Goal: Obtain resource: Download file/media

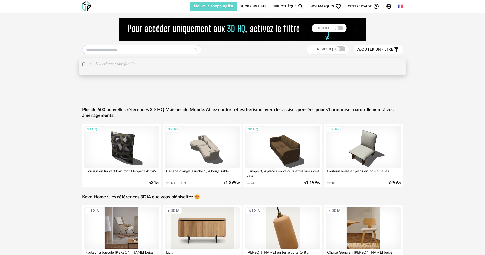
click at [86, 65] on img at bounding box center [84, 64] width 5 height 6
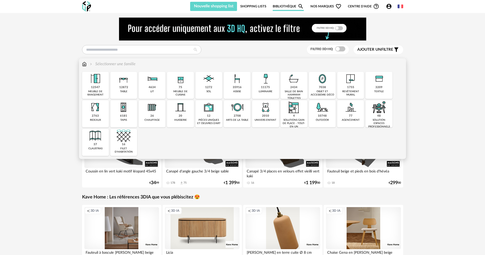
click at [209, 85] on img at bounding box center [209, 79] width 14 height 14
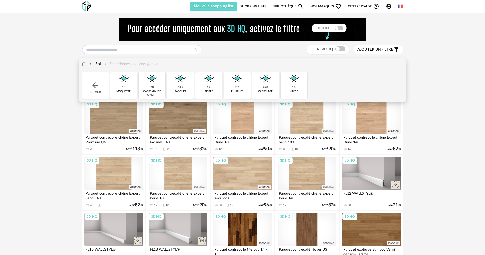
click at [263, 85] on img at bounding box center [266, 79] width 14 height 14
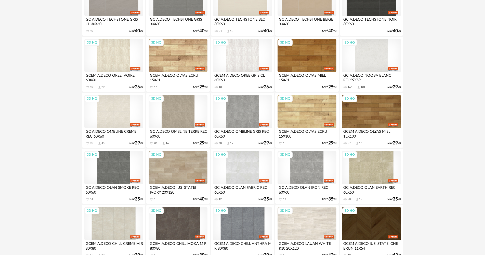
scroll to position [586, 0]
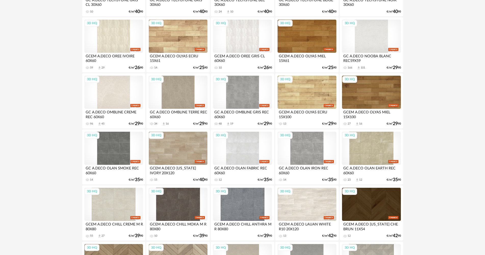
click at [121, 87] on div "3D HQ" at bounding box center [113, 92] width 59 height 33
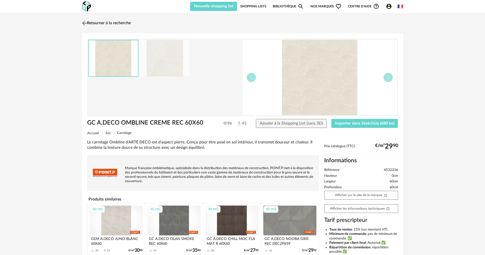
click at [84, 21] on img at bounding box center [84, 22] width 7 height 7
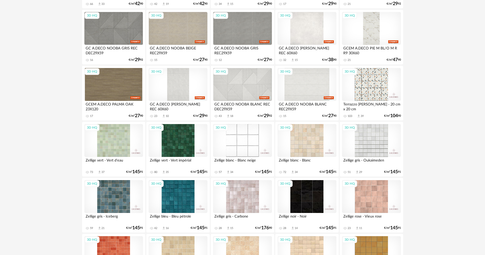
scroll to position [892, 0]
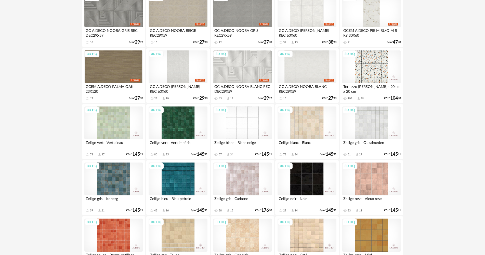
click at [311, 126] on div "3D HQ" at bounding box center [307, 123] width 59 height 33
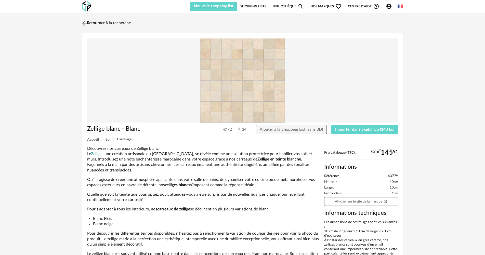
click at [85, 22] on img at bounding box center [84, 22] width 7 height 7
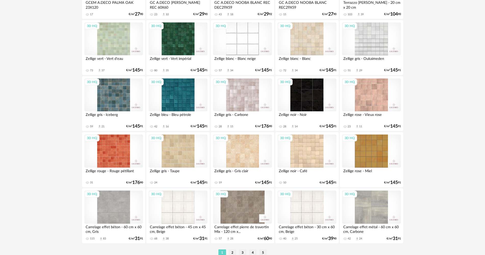
scroll to position [999, 0]
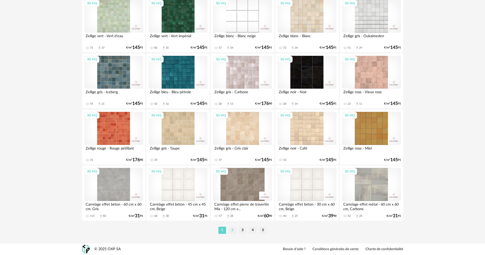
click at [230, 230] on li "2" at bounding box center [233, 230] width 8 height 7
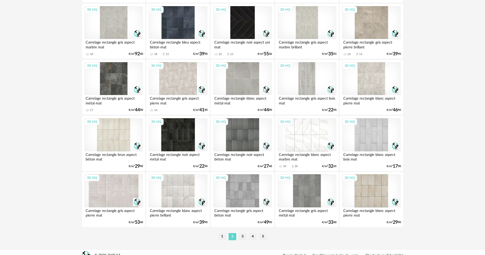
scroll to position [999, 0]
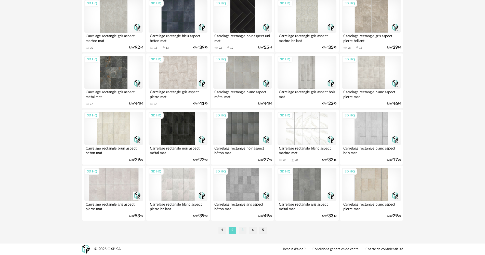
click at [244, 230] on li "3" at bounding box center [243, 230] width 8 height 7
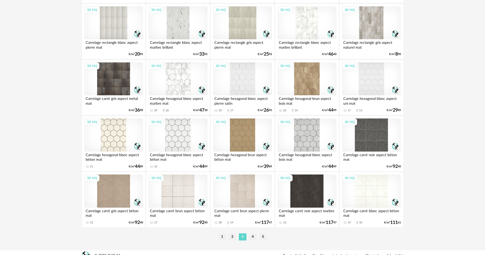
scroll to position [999, 0]
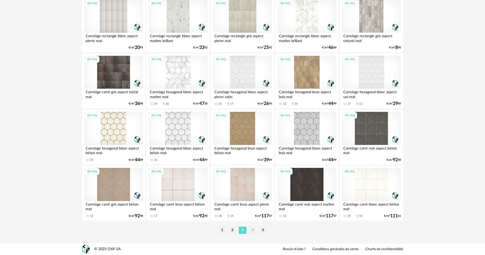
click at [254, 230] on li "4" at bounding box center [253, 230] width 8 height 7
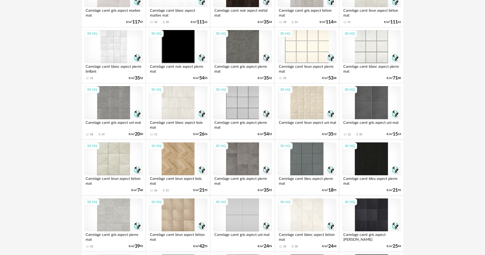
scroll to position [127, 0]
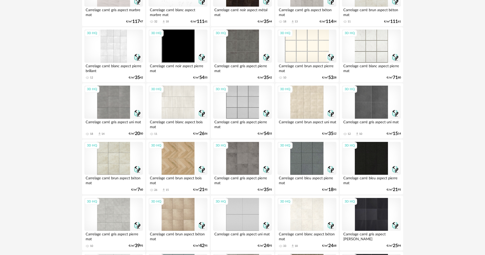
click at [112, 160] on div "3D HQ" at bounding box center [113, 158] width 59 height 33
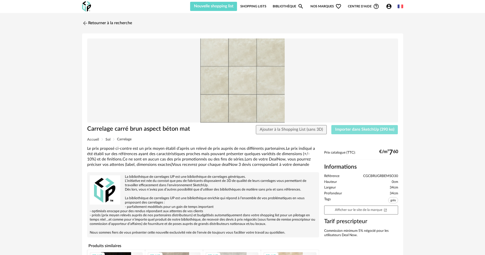
click at [360, 130] on span "Importer dans SketchUp (390 ko)" at bounding box center [364, 129] width 59 height 4
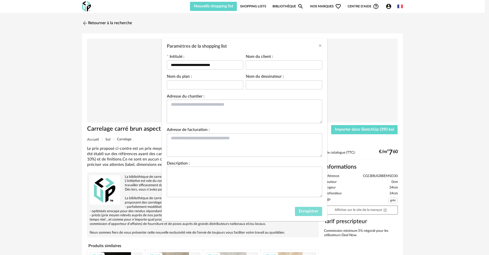
click at [306, 210] on span "Enregistrer" at bounding box center [309, 211] width 20 height 4
